Goal: Task Accomplishment & Management: Manage account settings

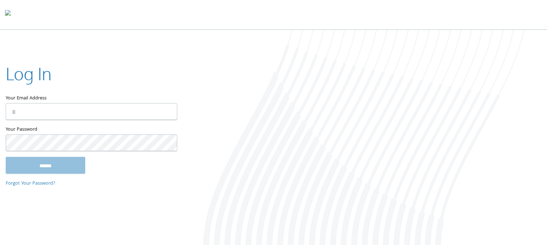
type input "**********"
click at [10, 167] on input "******" at bounding box center [46, 165] width 80 height 17
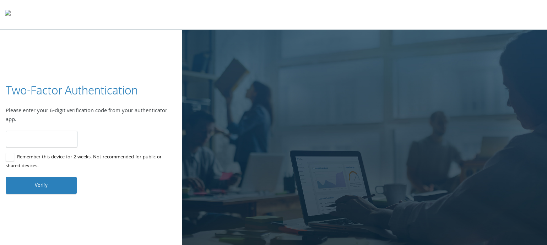
type input "******"
